Goal: Task Accomplishment & Management: Use online tool/utility

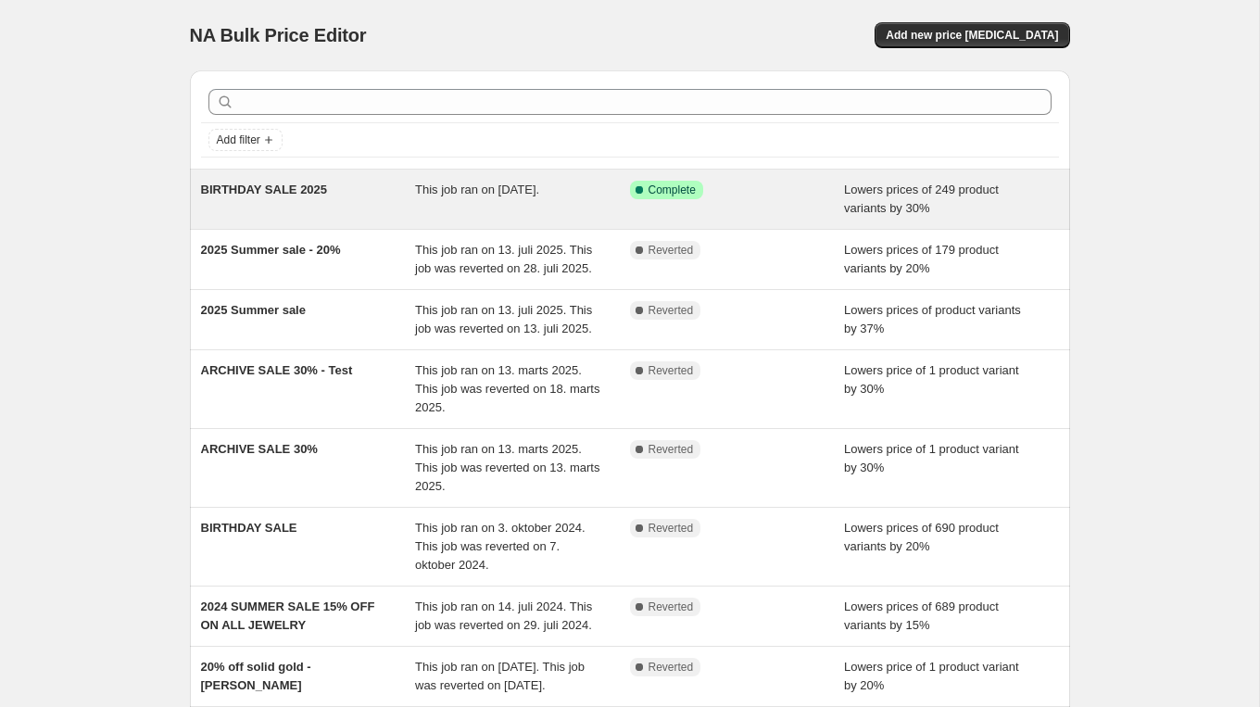
click at [296, 188] on span "BIRTHDAY SALE 2025" at bounding box center [264, 189] width 127 height 14
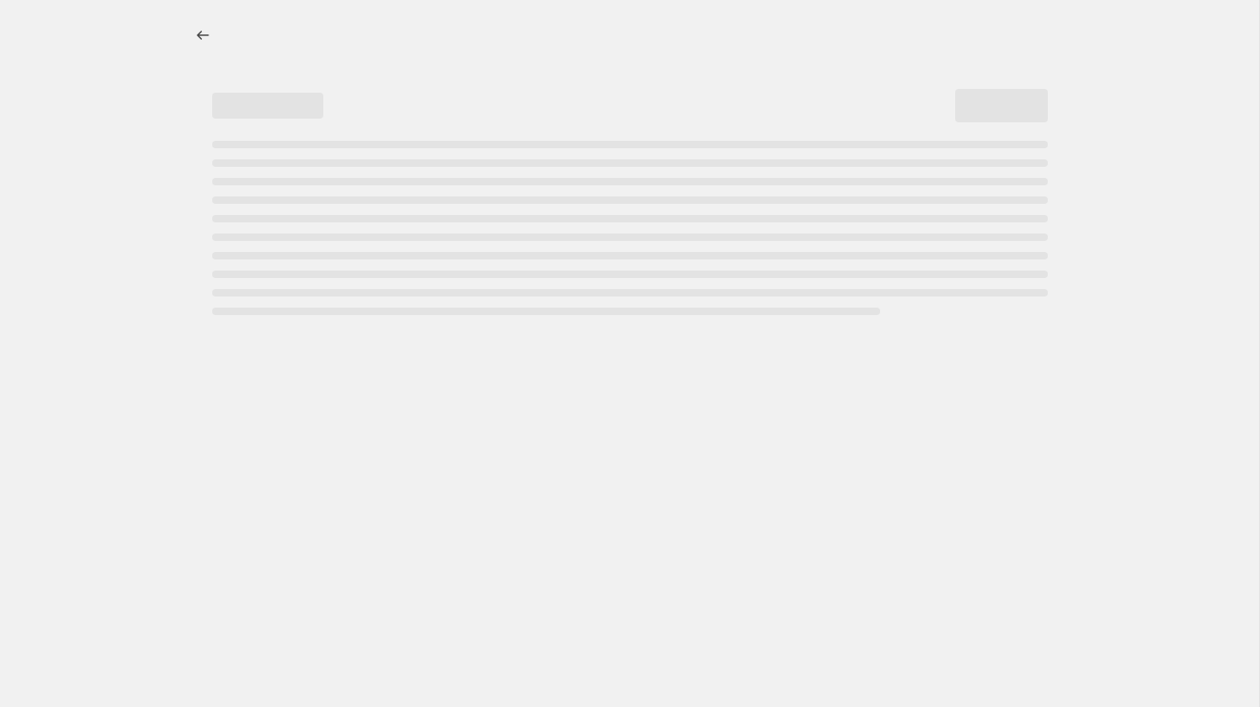
select select "percentage"
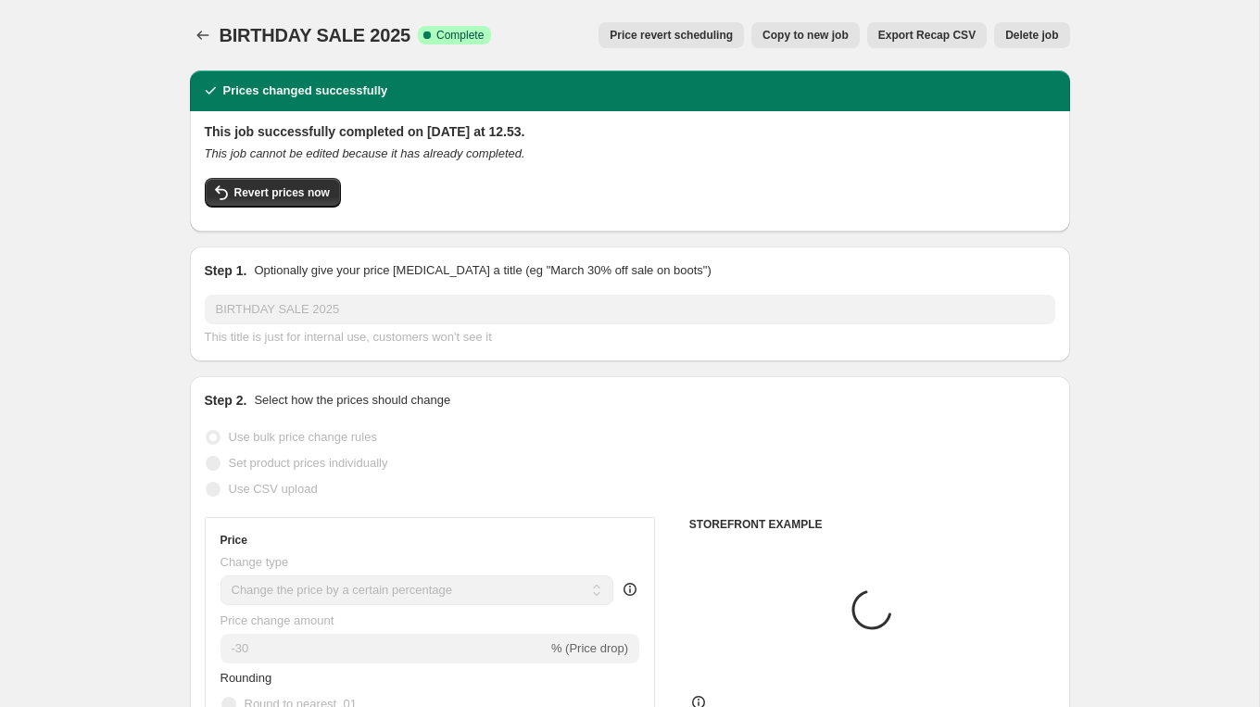
select select "tag"
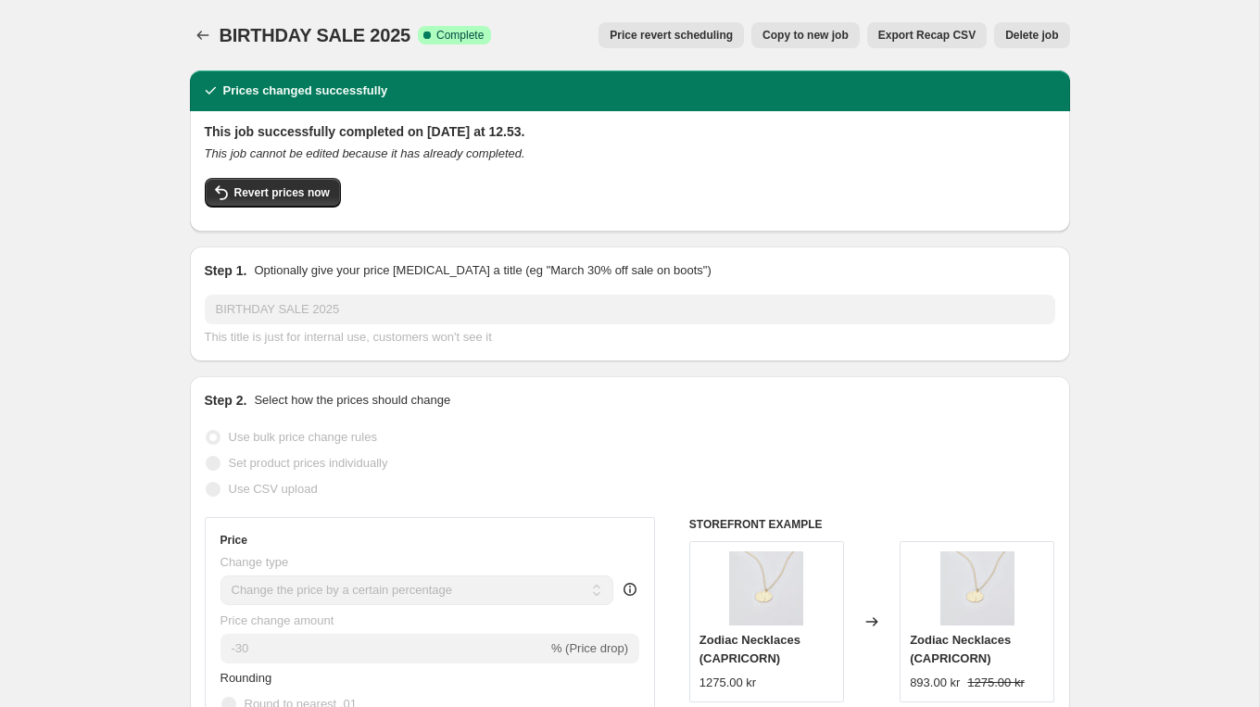
click at [296, 188] on span "Revert prices now" at bounding box center [281, 192] width 95 height 15
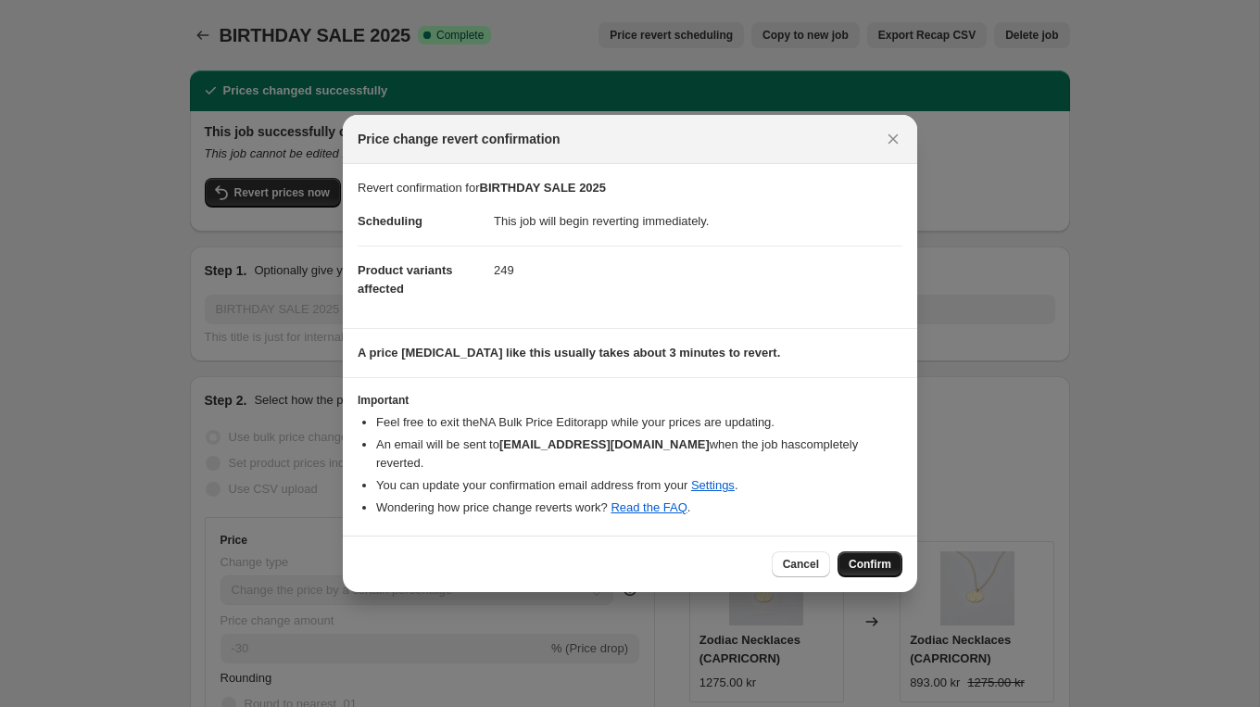
click at [878, 563] on span "Confirm" at bounding box center [870, 564] width 43 height 15
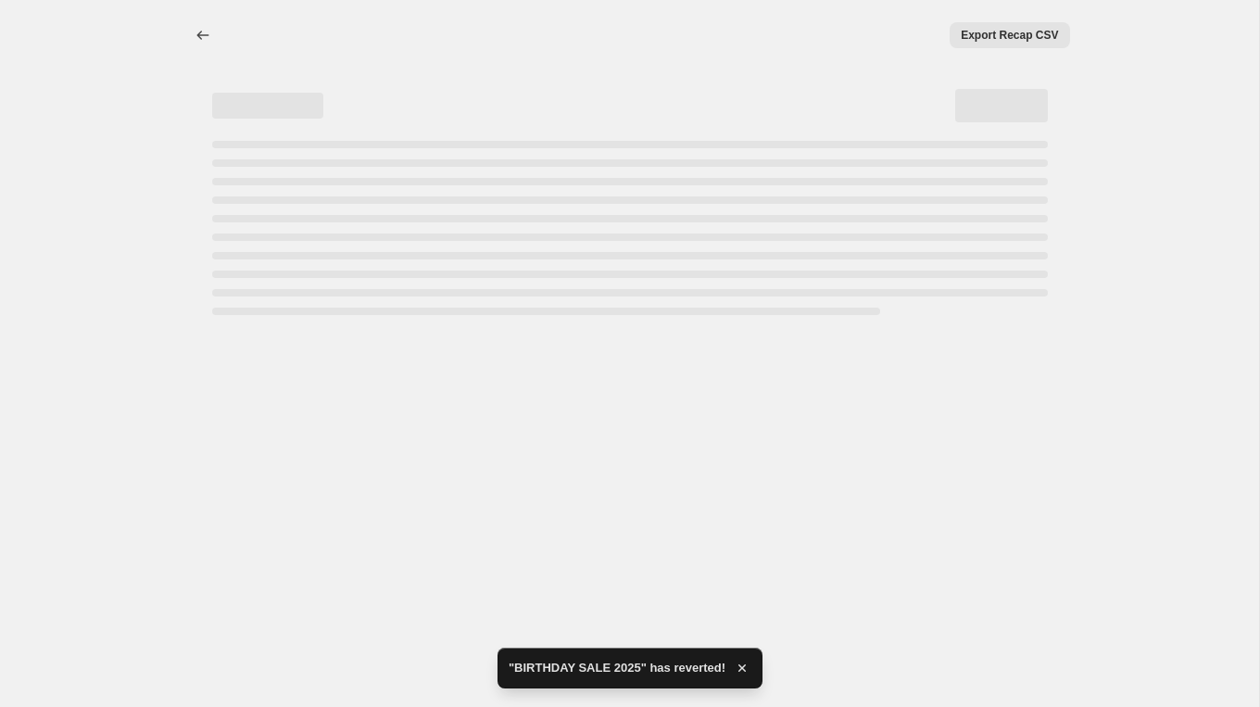
select select "percentage"
select select "tag"
